Goal: Task Accomplishment & Management: Complete application form

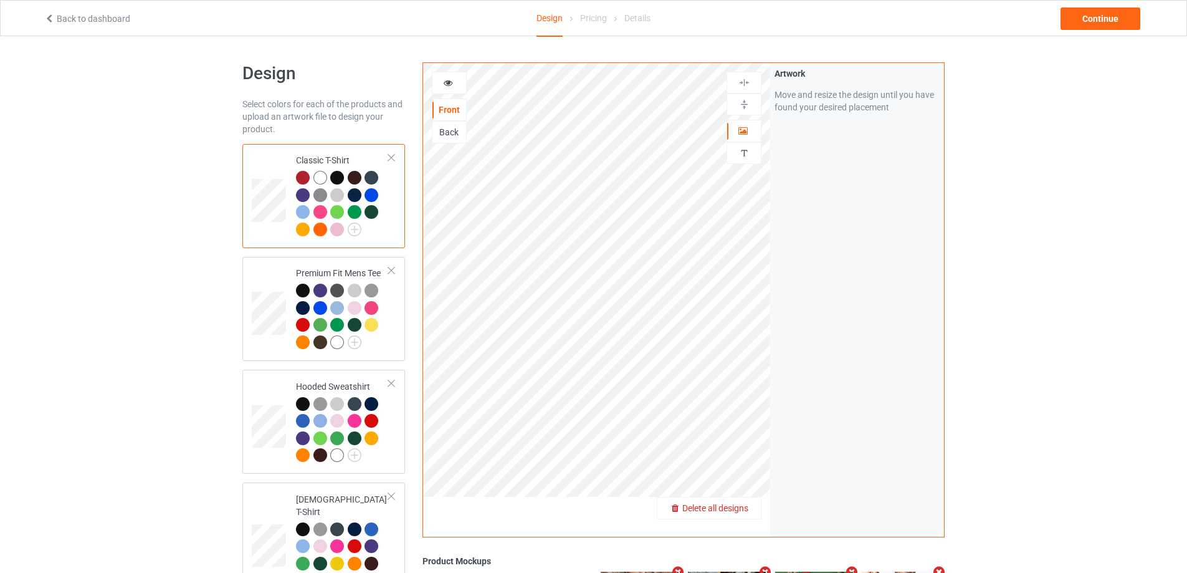
click at [738, 514] on div "Delete all designs" at bounding box center [708, 508] width 103 height 12
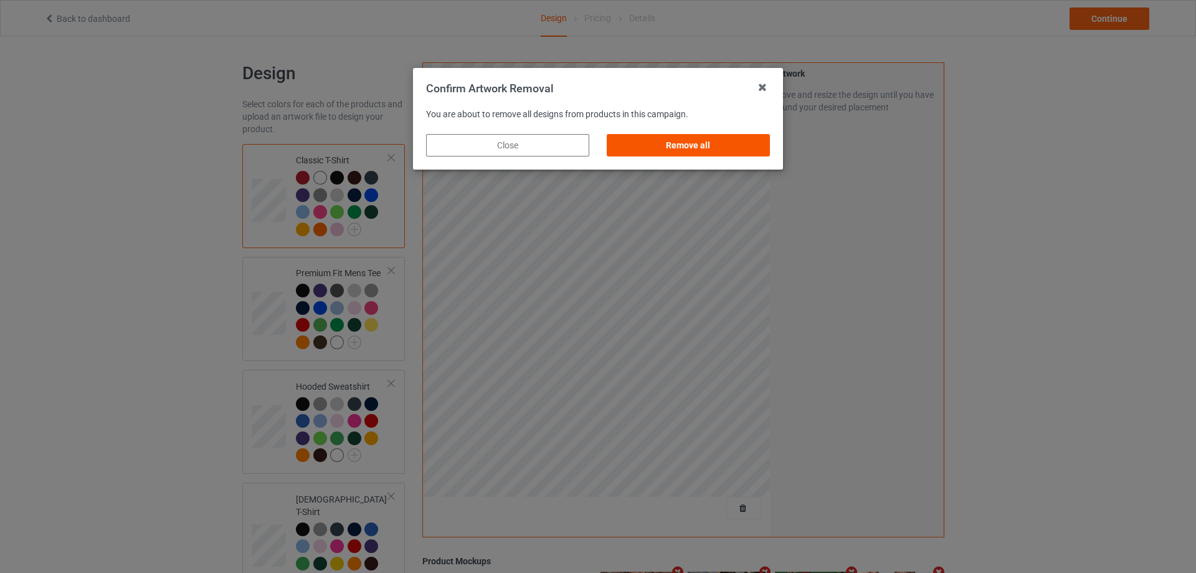
click at [742, 140] on div "Remove all" at bounding box center [688, 145] width 163 height 22
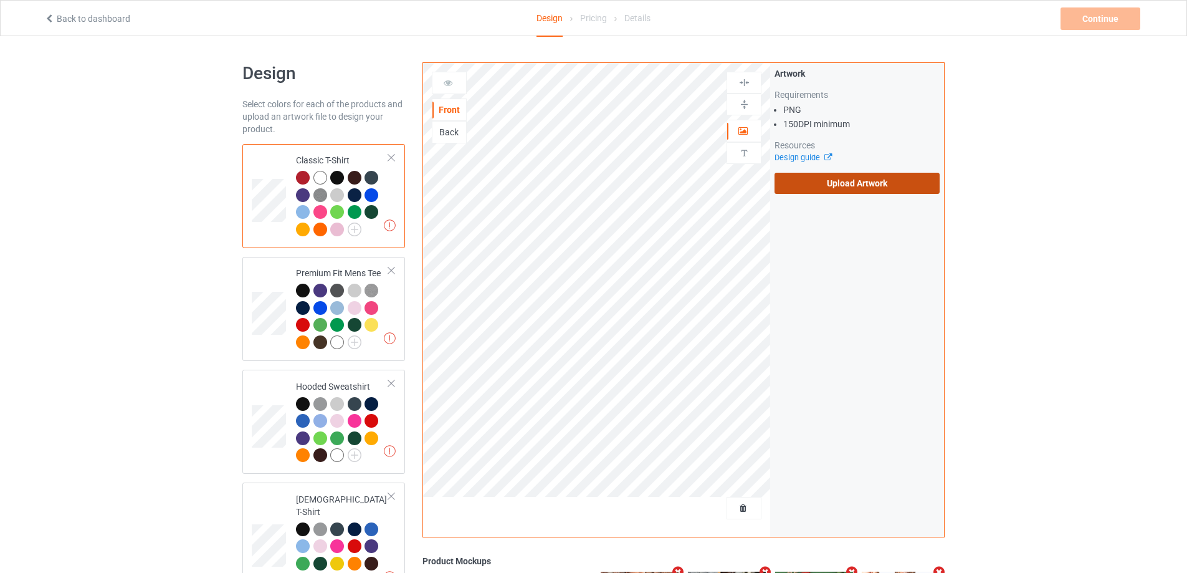
click at [841, 182] on label "Upload Artwork" at bounding box center [856, 183] width 165 height 21
click at [0, 0] on input "Upload Artwork" at bounding box center [0, 0] width 0 height 0
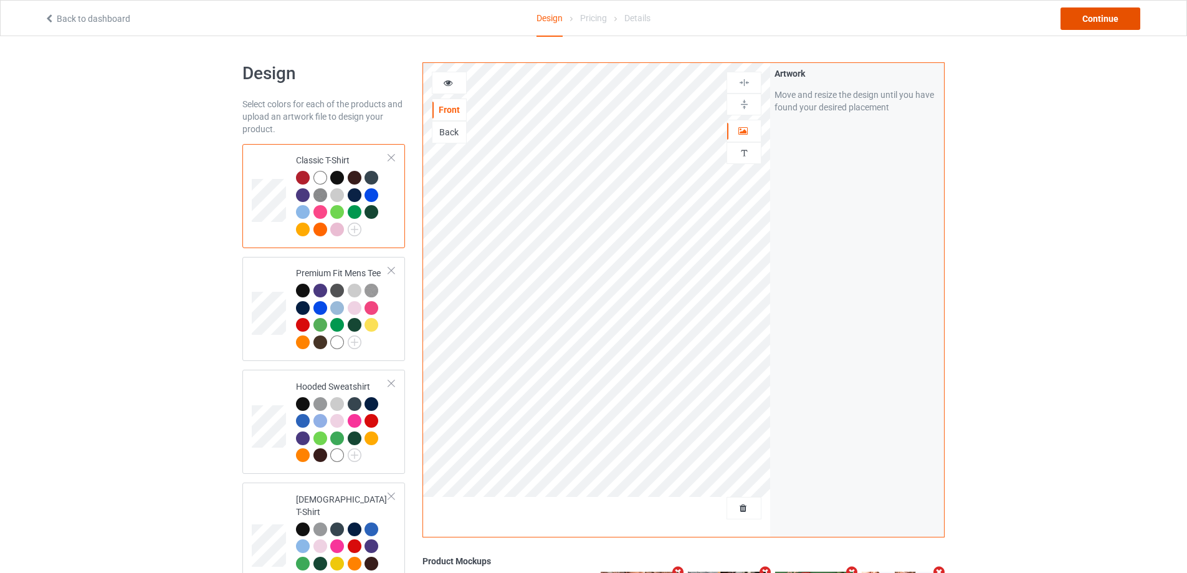
click at [1096, 26] on div "Continue" at bounding box center [1100, 18] width 80 height 22
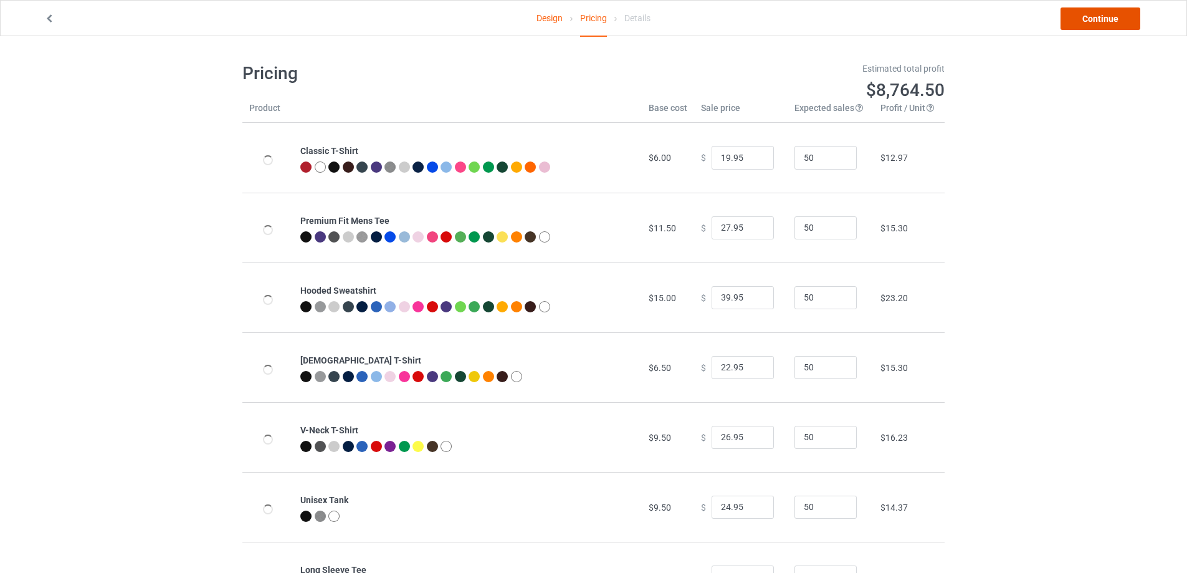
click at [1096, 24] on link "Continue" at bounding box center [1100, 18] width 80 height 22
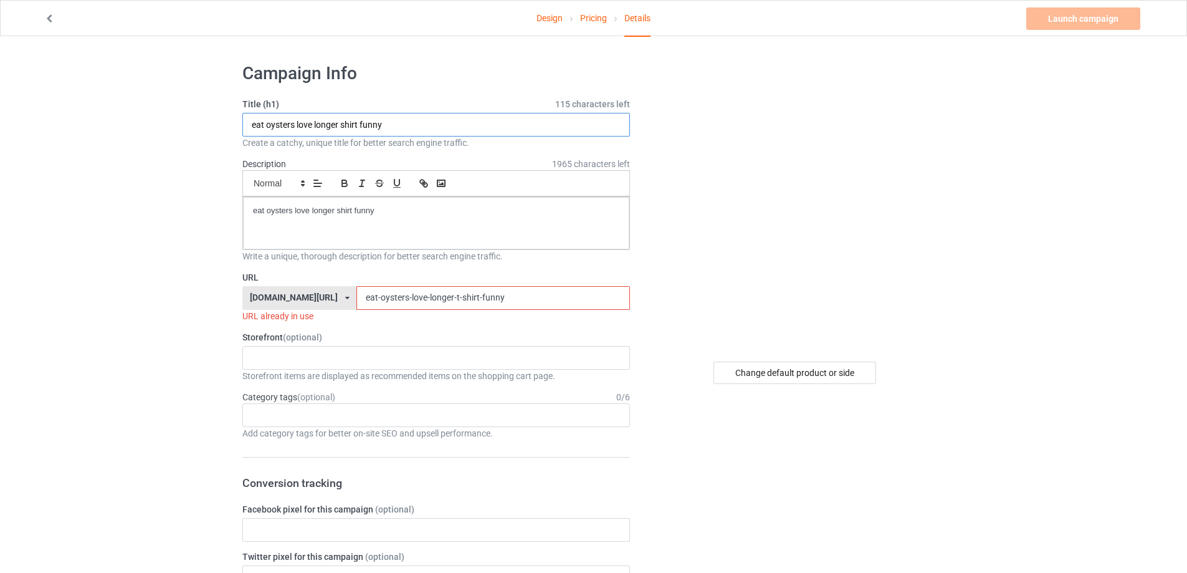
drag, startPoint x: 254, startPoint y: 120, endPoint x: 362, endPoint y: 207, distance: 138.6
paste input "Silver [DEMOGRAPHIC_DATA] God didnt never create me shirt"
type input "Silver [DEMOGRAPHIC_DATA] God didnt never create me shirt"
drag, startPoint x: 334, startPoint y: 218, endPoint x: 101, endPoint y: 217, distance: 233.0
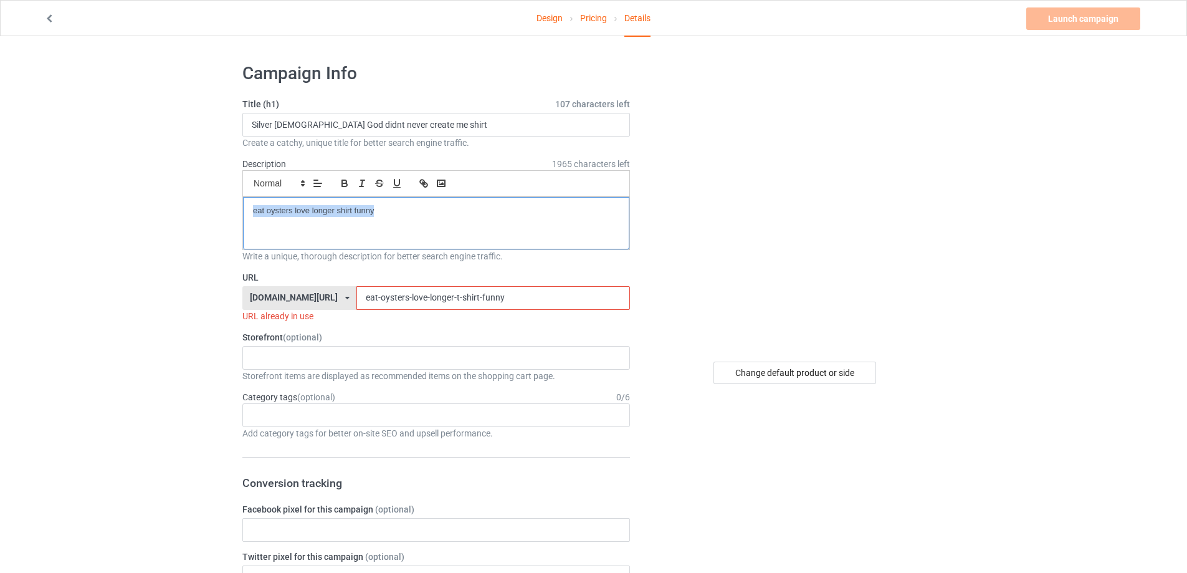
paste div
drag, startPoint x: 421, startPoint y: 298, endPoint x: 153, endPoint y: 298, distance: 268.5
paste input "silver-[DEMOGRAPHIC_DATA]-[DEMOGRAPHIC_DATA]-didnt-never-create-me-shirt"
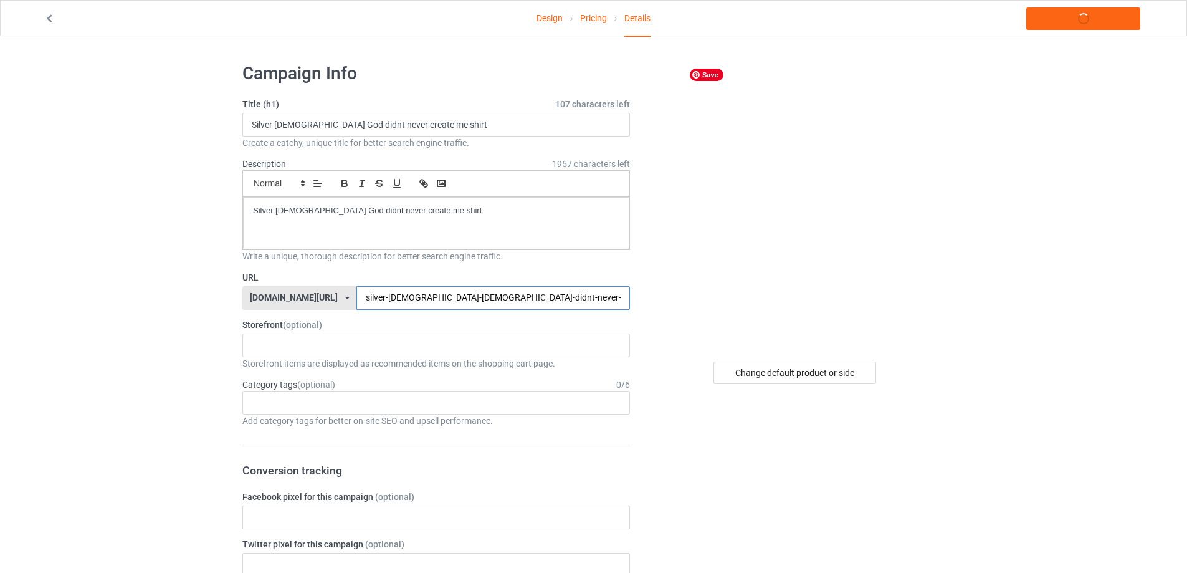
type input "silver-[DEMOGRAPHIC_DATA]-[DEMOGRAPHIC_DATA]-didnt-never-create-me-shirt"
drag, startPoint x: 452, startPoint y: 220, endPoint x: 88, endPoint y: 214, distance: 364.5
copy p "Silver [DEMOGRAPHIC_DATA] God didnt never create me shirt"
click at [1055, 31] on div "Design Pricing Details Launch campaign" at bounding box center [594, 18] width 1116 height 35
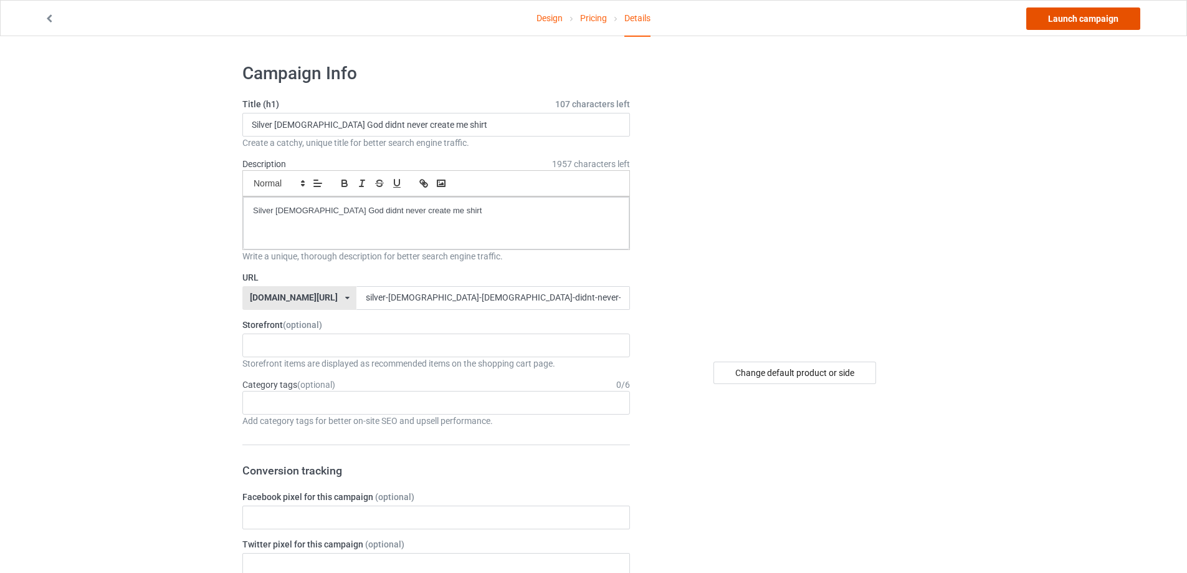
click at [1063, 24] on link "Launch campaign" at bounding box center [1083, 18] width 114 height 22
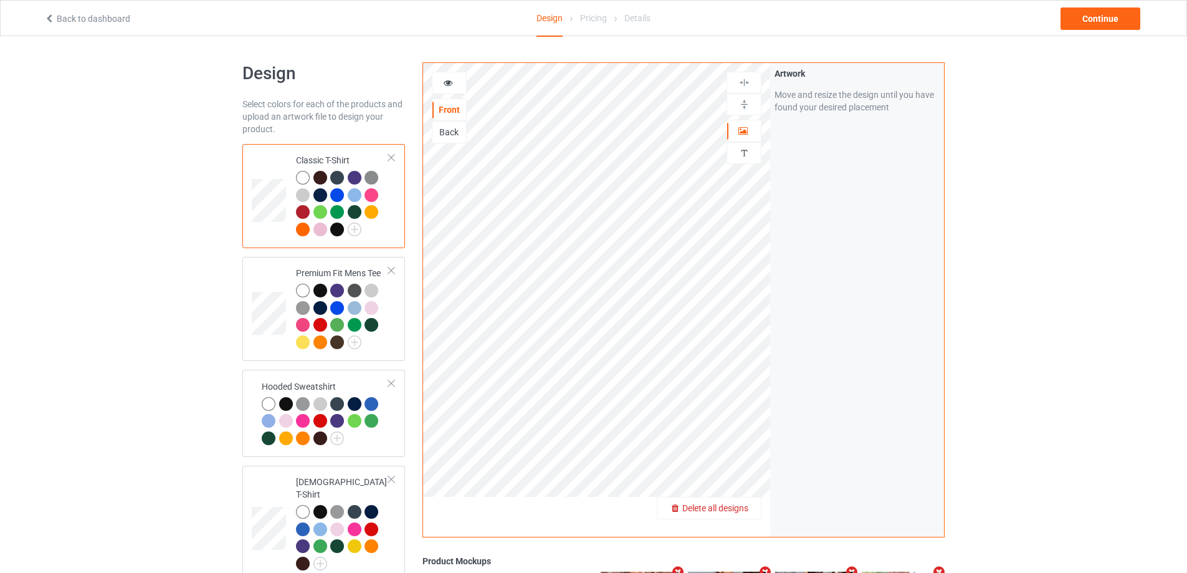
click at [736, 503] on span "Delete all designs" at bounding box center [715, 508] width 66 height 10
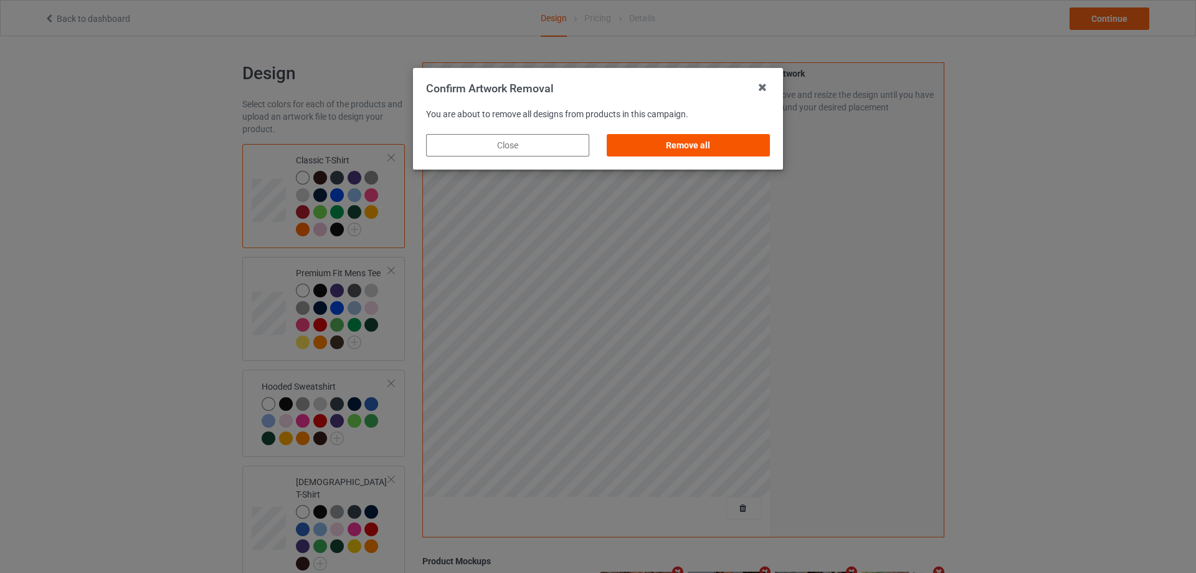
click at [707, 153] on div "Remove all" at bounding box center [688, 145] width 163 height 22
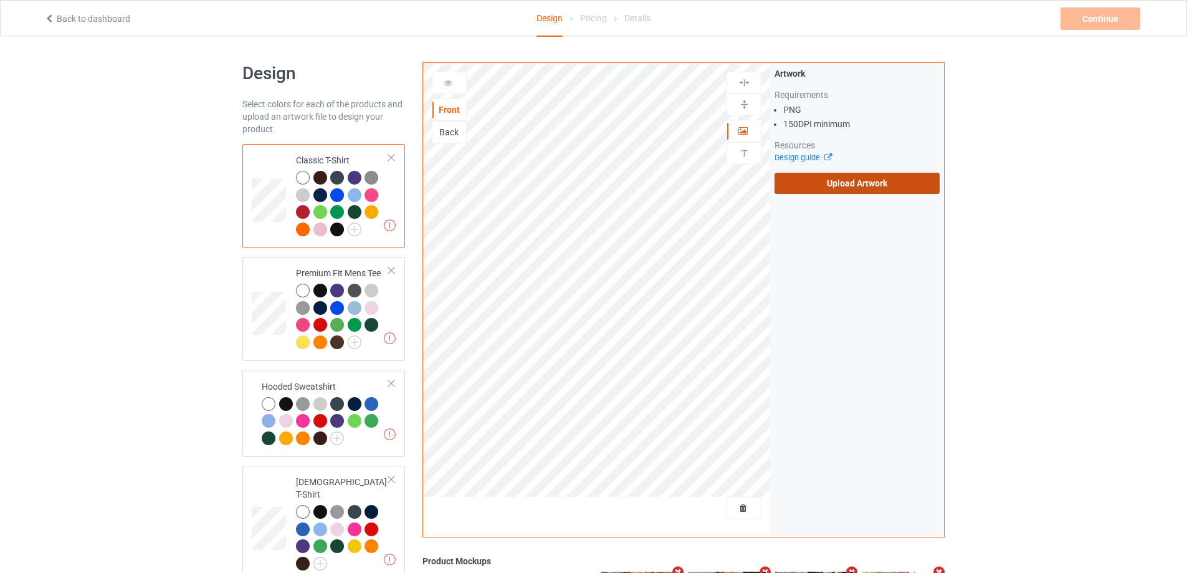
click at [843, 188] on label "Upload Artwork" at bounding box center [856, 183] width 165 height 21
click at [0, 0] on input "Upload Artwork" at bounding box center [0, 0] width 0 height 0
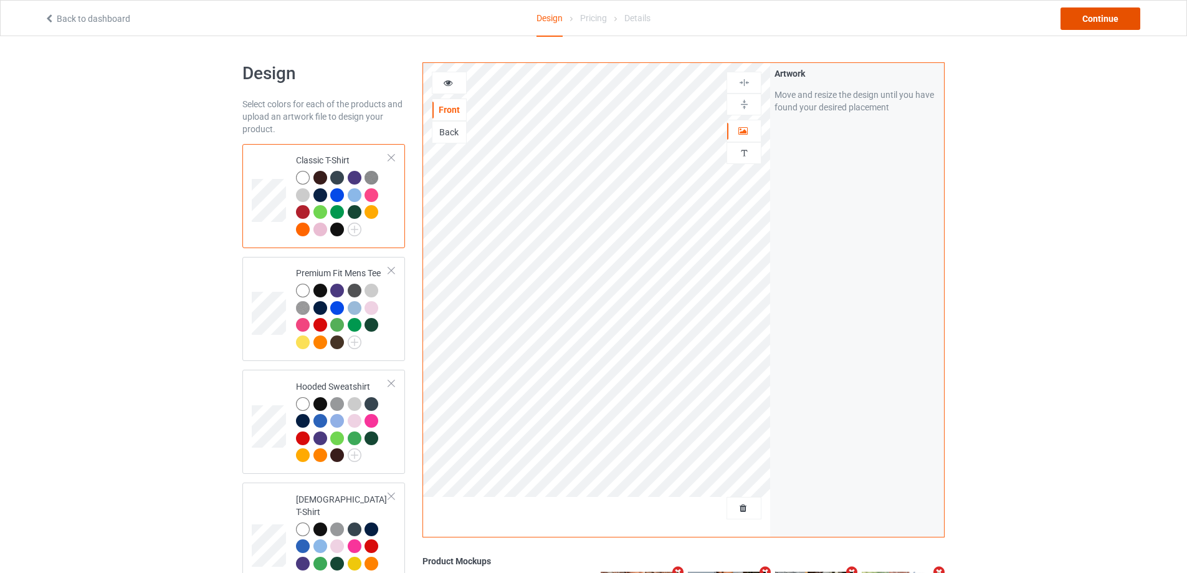
click at [1126, 27] on div "Continue" at bounding box center [1100, 18] width 80 height 22
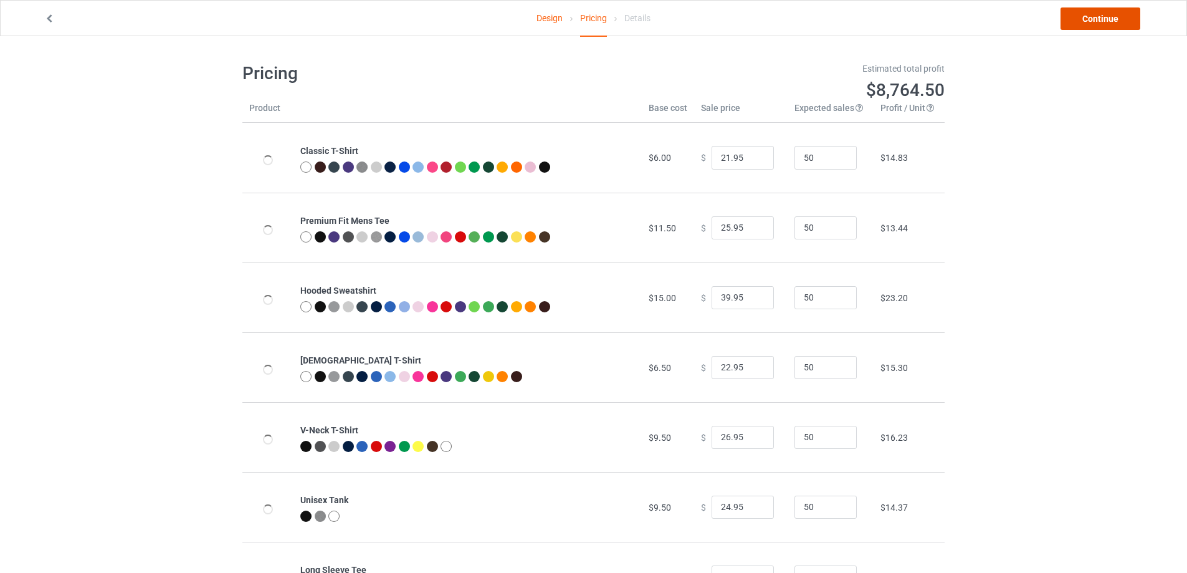
click at [1126, 27] on link "Continue" at bounding box center [1100, 18] width 80 height 22
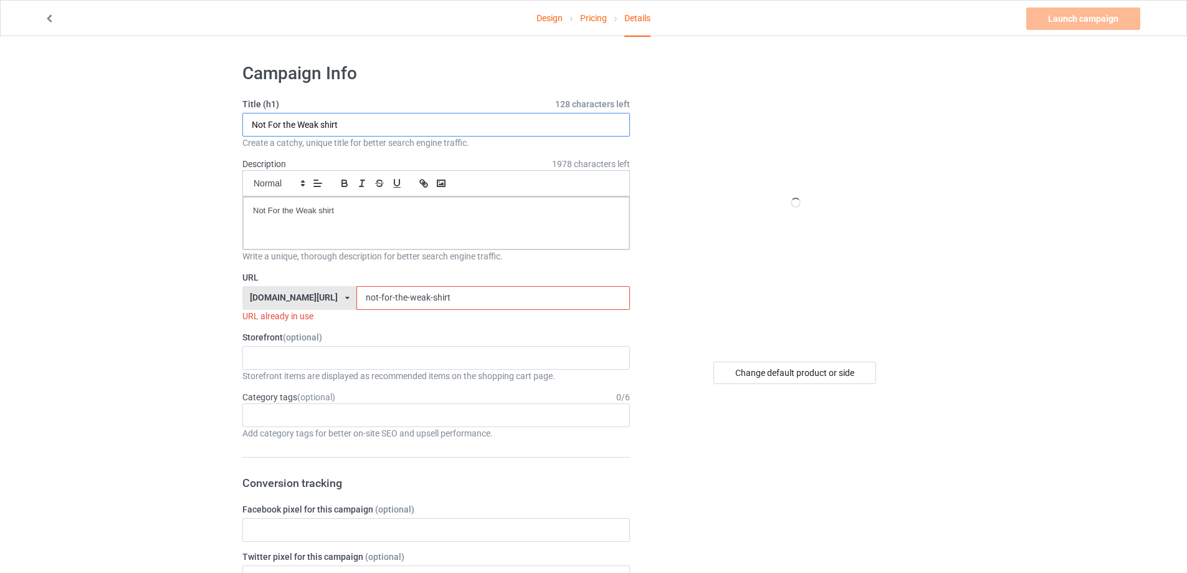
paste input "See you at the movies"
type input "See you at the movies shirt"
drag, startPoint x: 352, startPoint y: 221, endPoint x: 197, endPoint y: 231, distance: 154.8
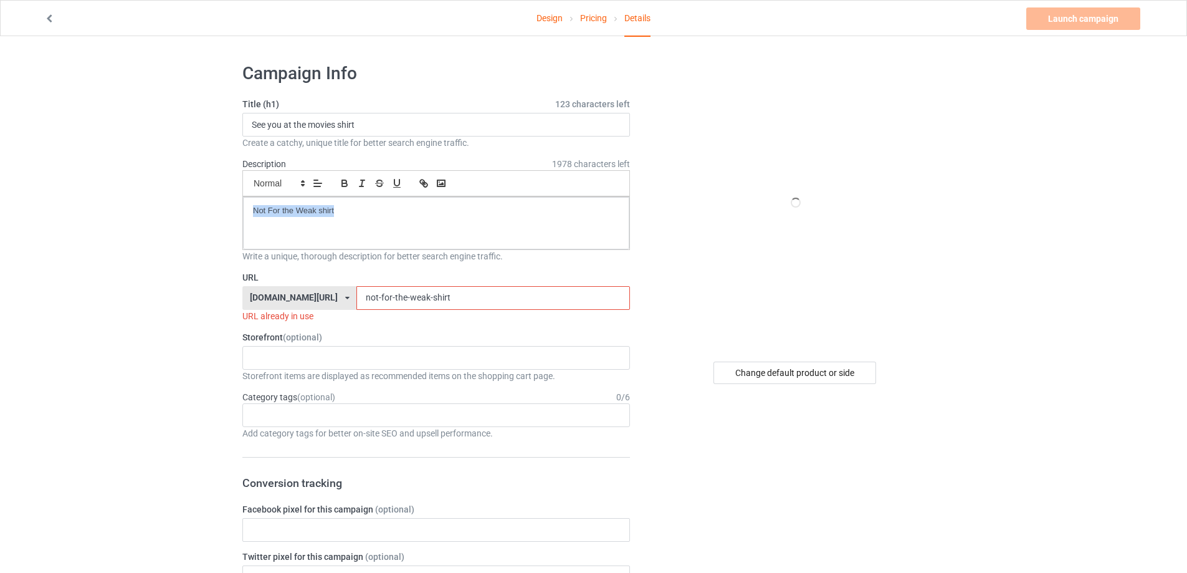
paste div
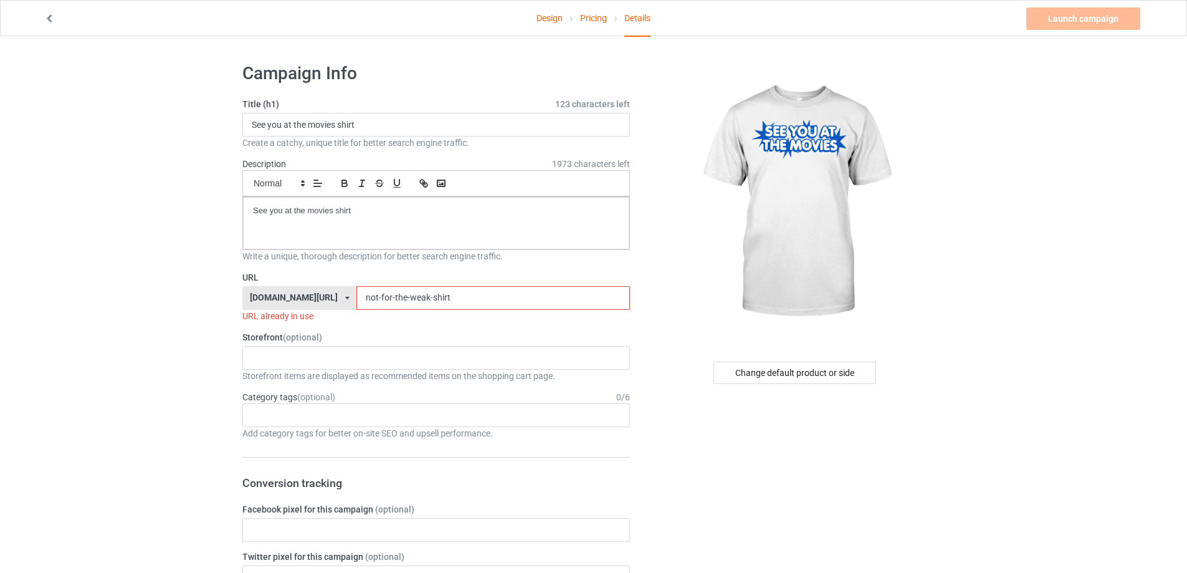
drag, startPoint x: 426, startPoint y: 296, endPoint x: 196, endPoint y: 293, distance: 230.5
paste input "see-you-at-the-movies"
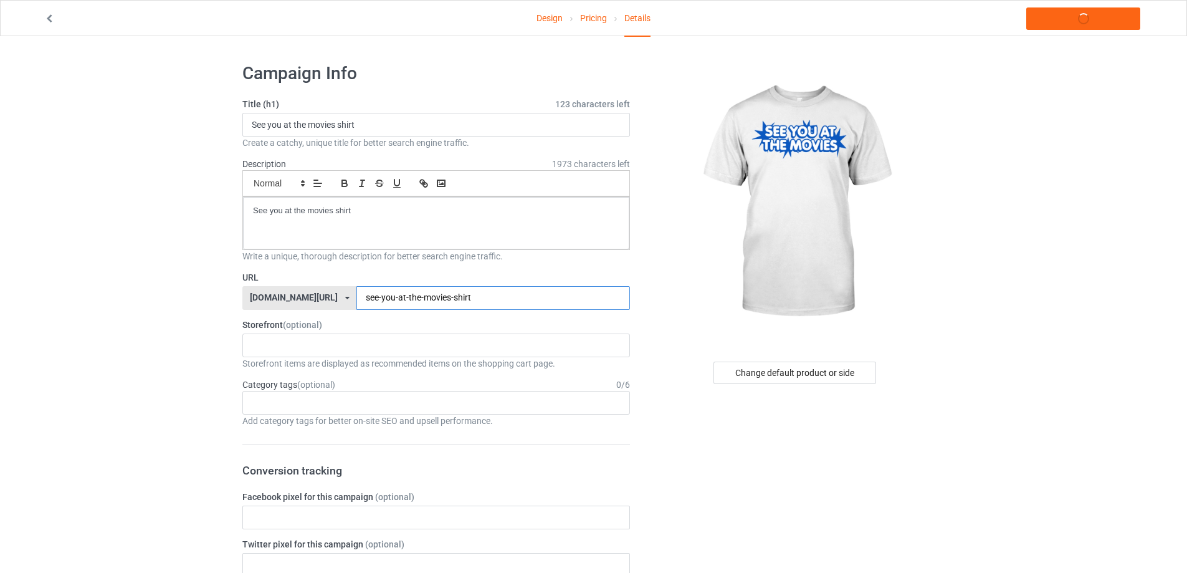
type input "see-you-at-the-movies-shirt"
drag, startPoint x: 389, startPoint y: 212, endPoint x: 79, endPoint y: 181, distance: 311.8
copy p "See you at the movies shirt"
click at [1113, 13] on link "Launch campaign" at bounding box center [1083, 18] width 114 height 22
